Goal: Task Accomplishment & Management: Use online tool/utility

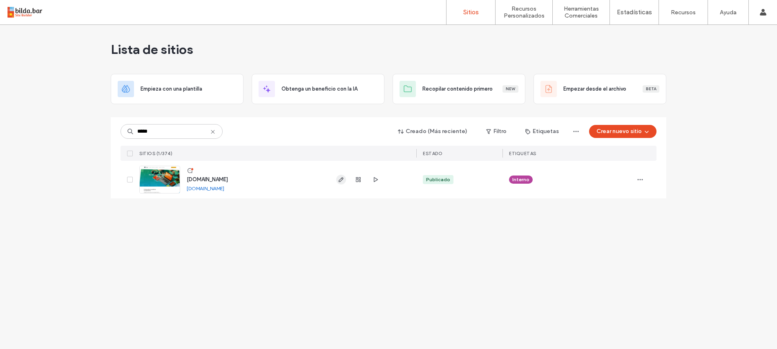
type input "*****"
click at [338, 180] on use "button" at bounding box center [340, 179] width 5 height 5
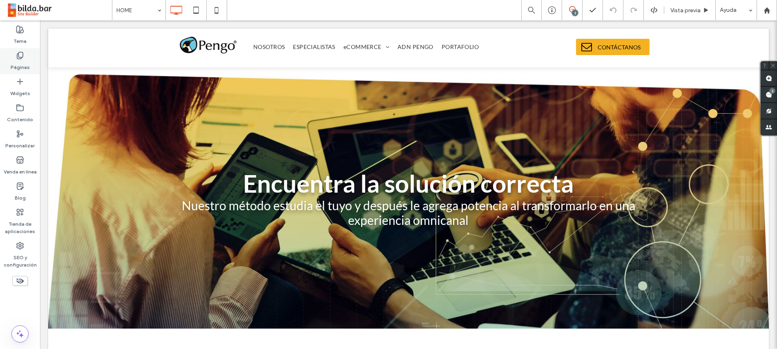
click at [13, 60] on label "Páginas" at bounding box center [20, 65] width 19 height 11
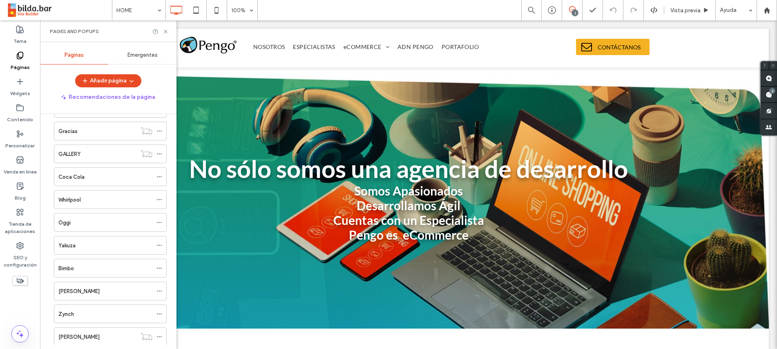
scroll to position [236, 0]
click at [72, 177] on label "Coca Cola" at bounding box center [71, 175] width 26 height 14
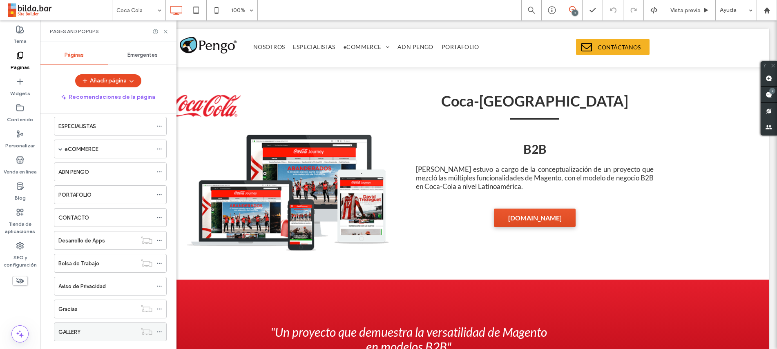
scroll to position [61, 0]
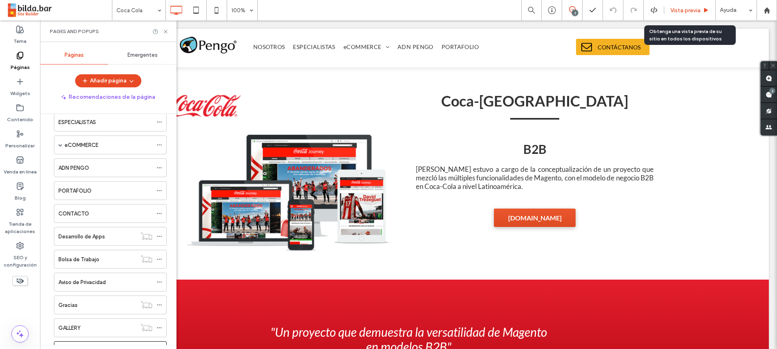
click at [683, 7] on span "Vista previa" at bounding box center [685, 10] width 30 height 7
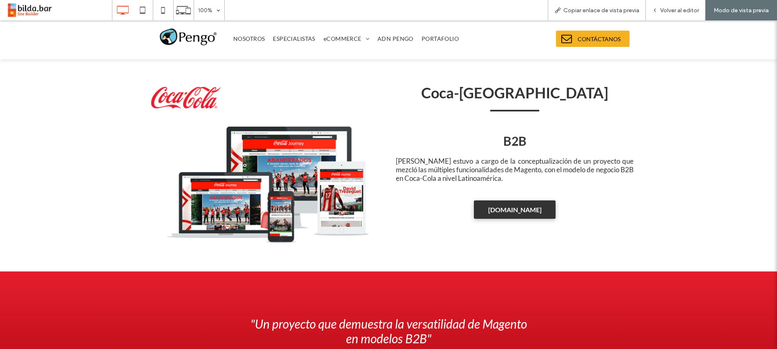
click at [513, 214] on span "journey.coca-cola.com" at bounding box center [514, 210] width 59 height 16
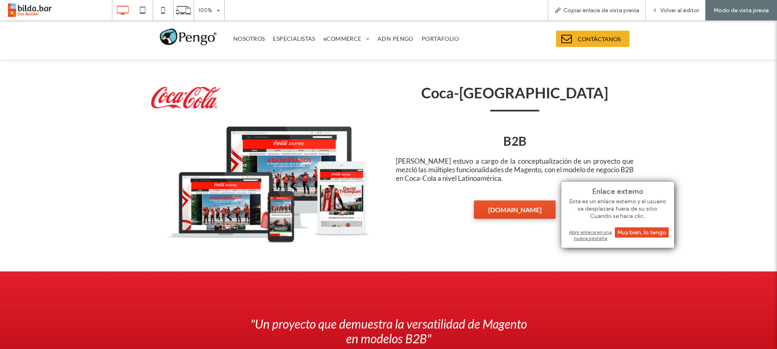
click at [591, 231] on div "Abrir enlace en una nueva pestaña" at bounding box center [617, 235] width 102 height 15
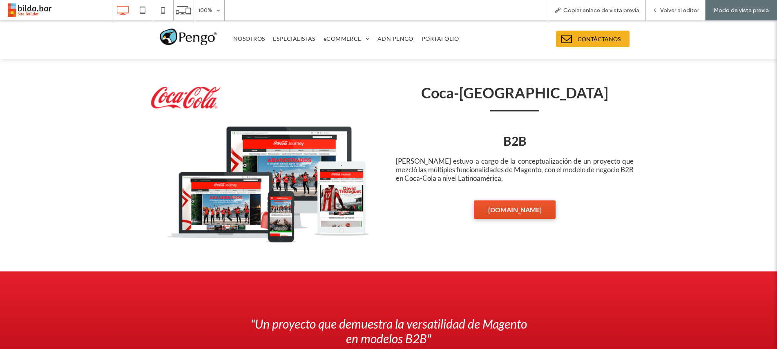
click at [332, 160] on img at bounding box center [262, 165] width 238 height 171
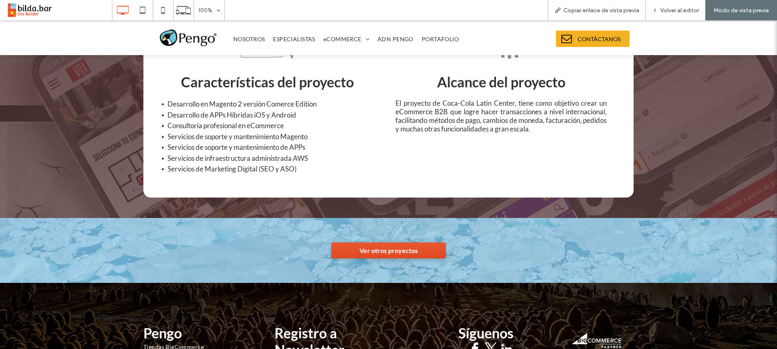
scroll to position [334, 0]
